Goal: Find specific page/section: Find specific page/section

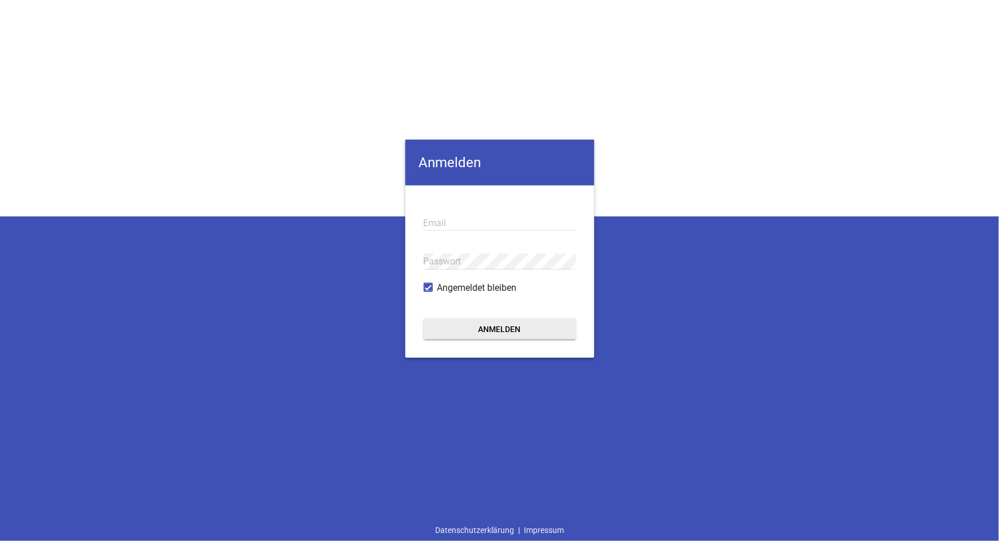
type input "[EMAIL_ADDRESS][DOMAIN_NAME]"
click at [502, 326] on button "Anmelden" at bounding box center [500, 329] width 152 height 21
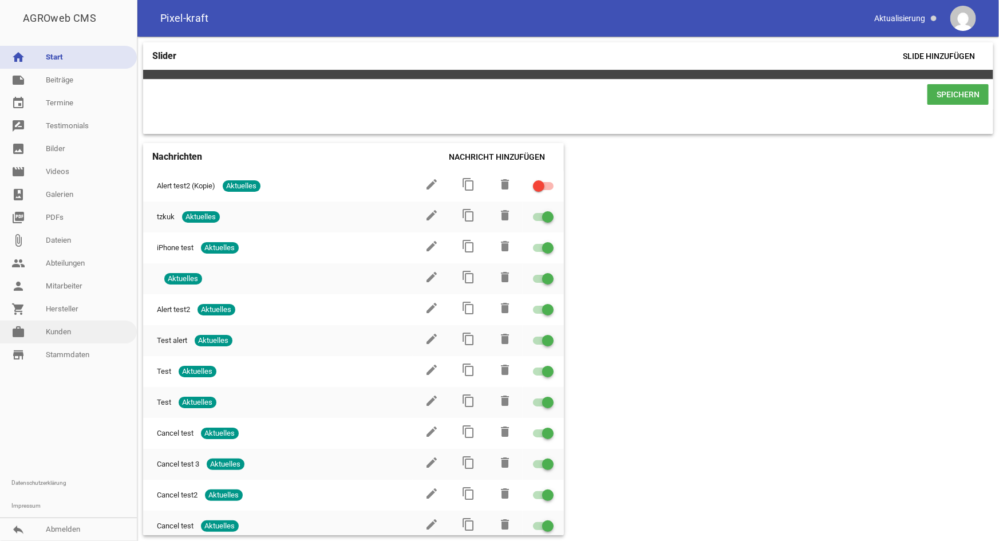
click at [82, 333] on link "work [PERSON_NAME]" at bounding box center [68, 332] width 137 height 23
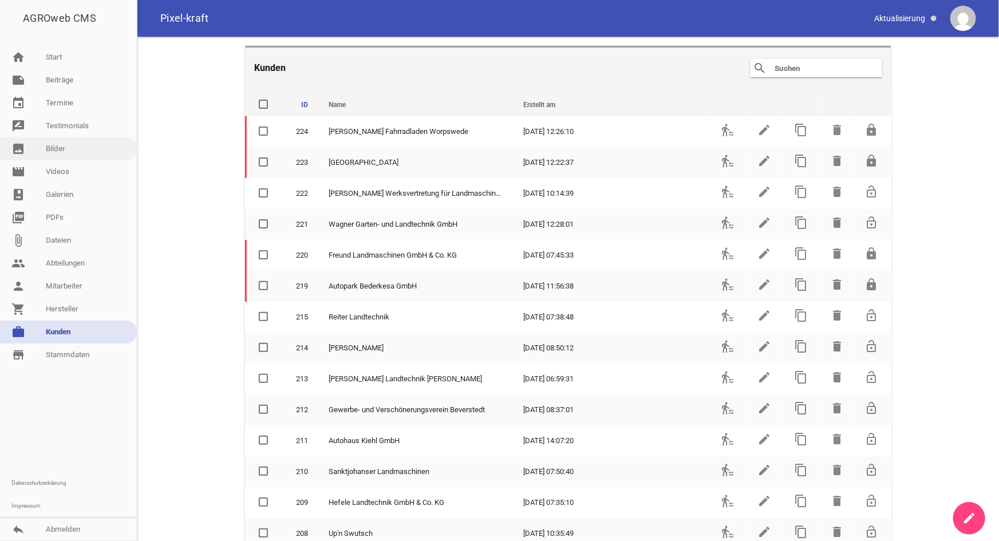
click at [60, 145] on link "image Bilder" at bounding box center [68, 148] width 137 height 23
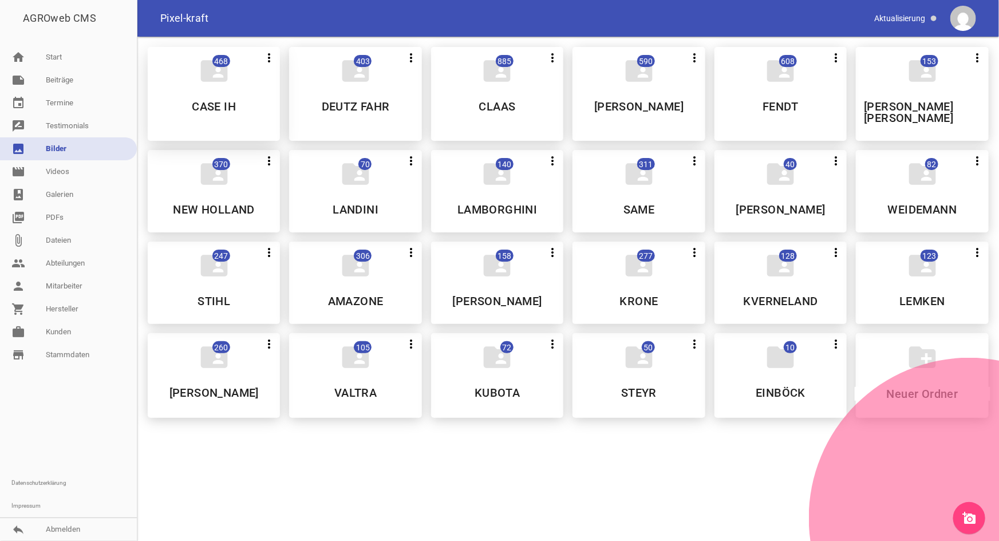
click at [224, 112] on h5 "CASE IH" at bounding box center [214, 106] width 44 height 11
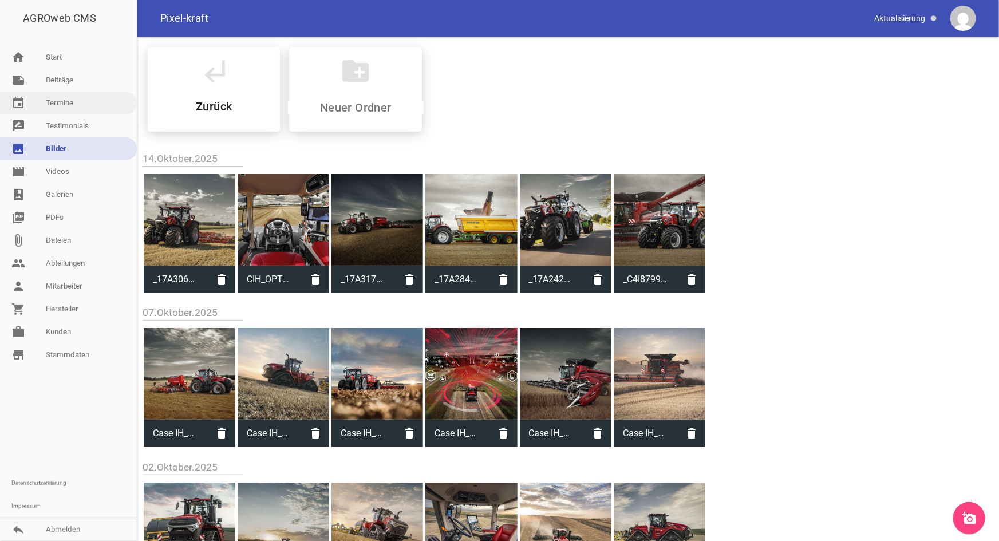
drag, startPoint x: 221, startPoint y: 108, endPoint x: 30, endPoint y: 98, distance: 191.5
click at [221, 106] on h5 "Zurück" at bounding box center [214, 106] width 36 height 11
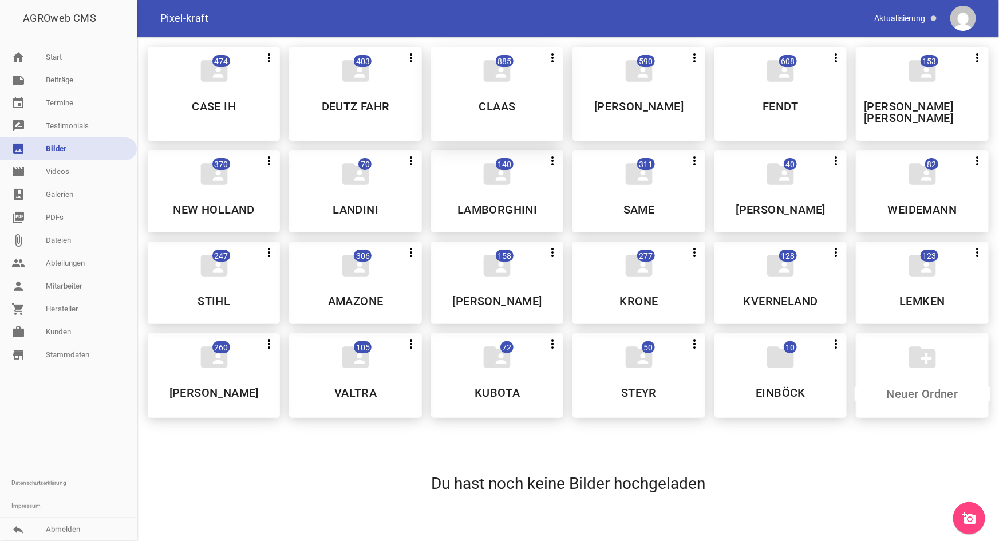
click at [492, 104] on h5 "CLAAS" at bounding box center [497, 106] width 37 height 11
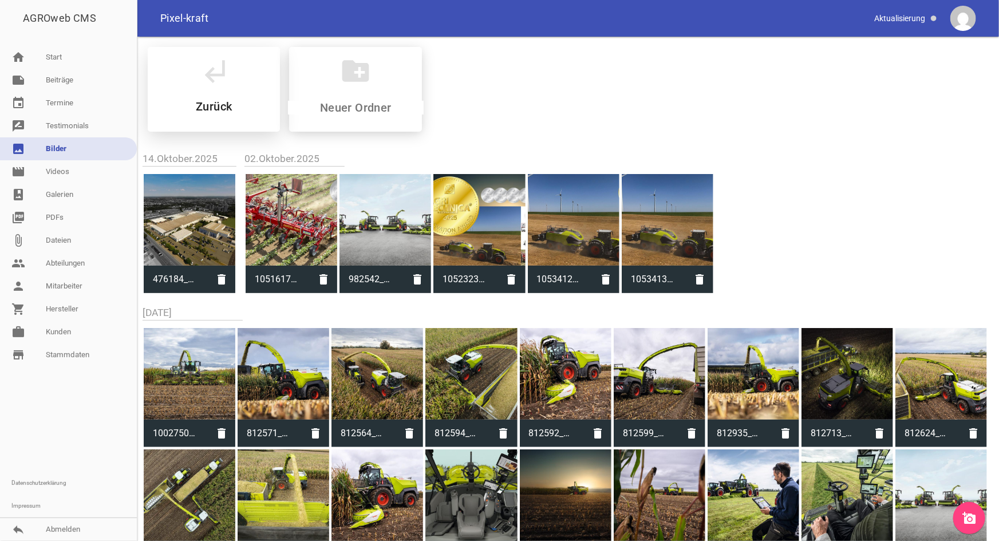
click at [229, 106] on h5 "Zurück" at bounding box center [214, 106] width 36 height 11
